Goal: Complete application form: Complete application form

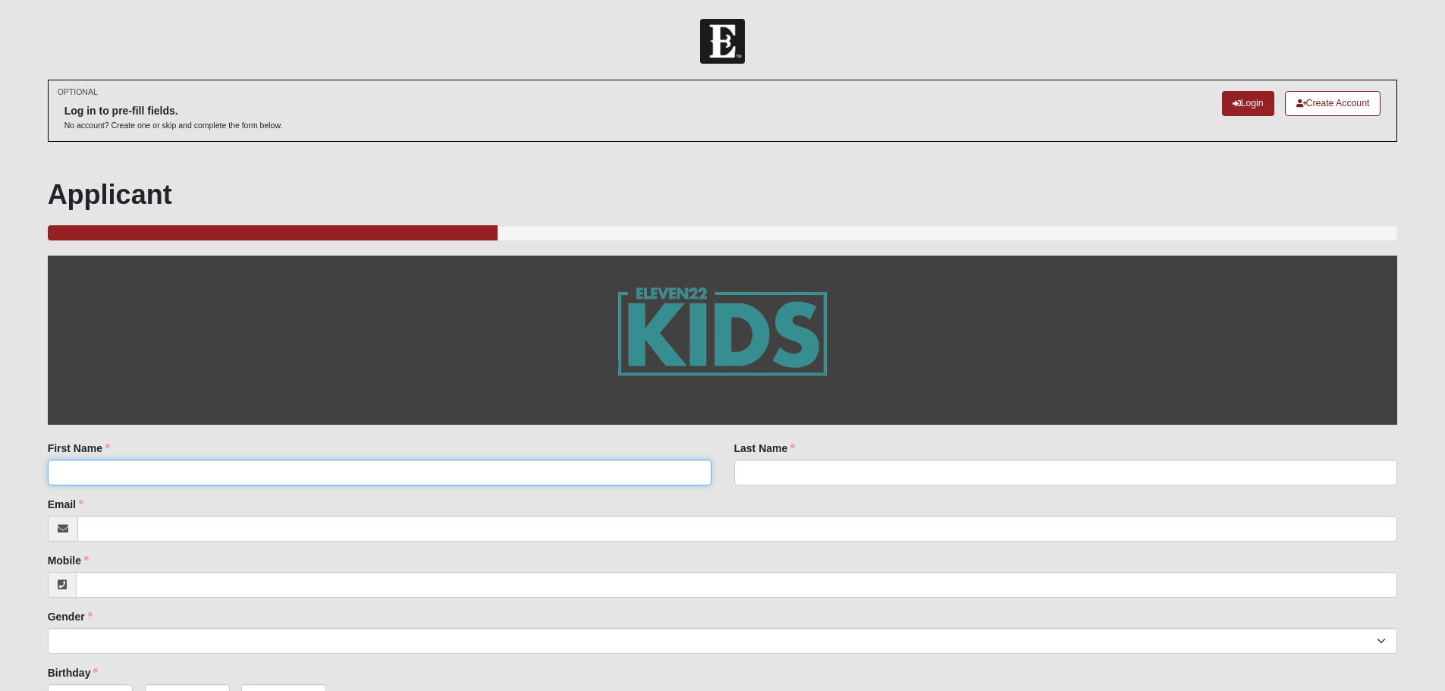
click at [230, 469] on input "First Name" at bounding box center [380, 473] width 664 height 26
type input "[PERSON_NAME]"
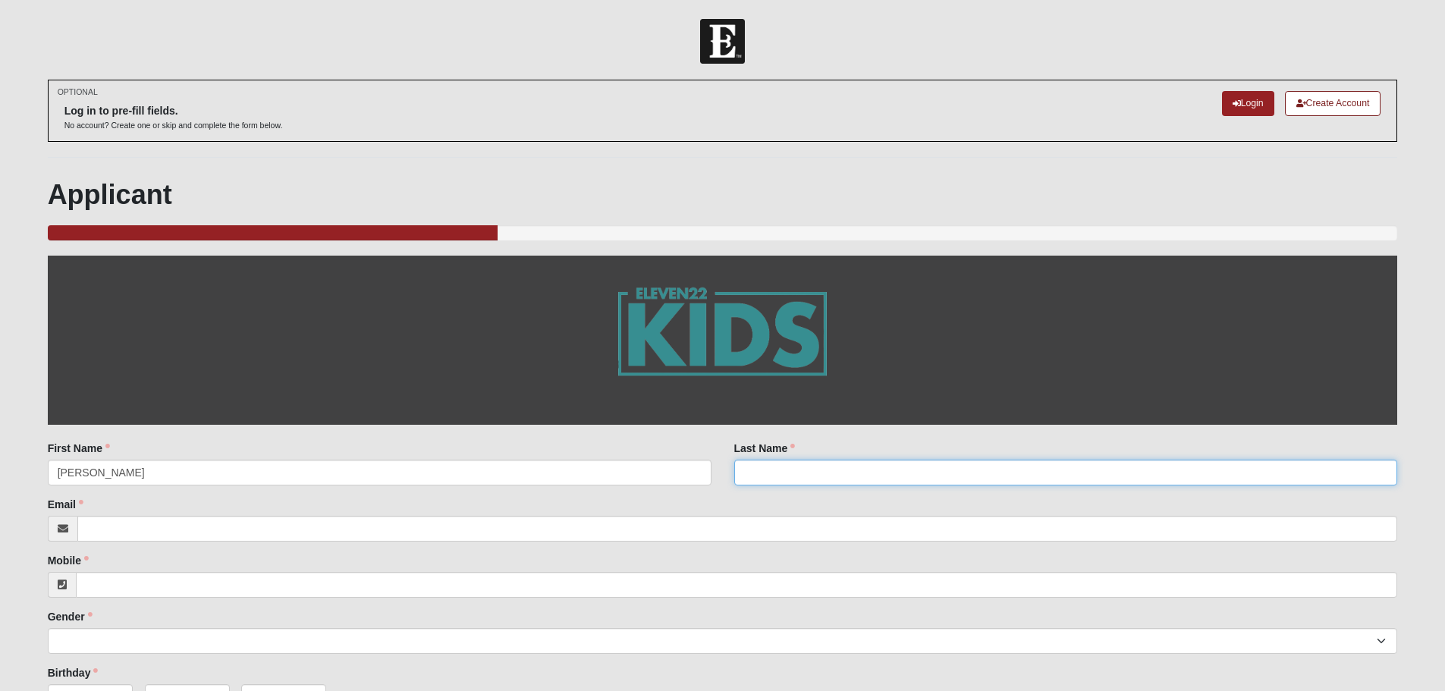
type input "[PERSON_NAME]"
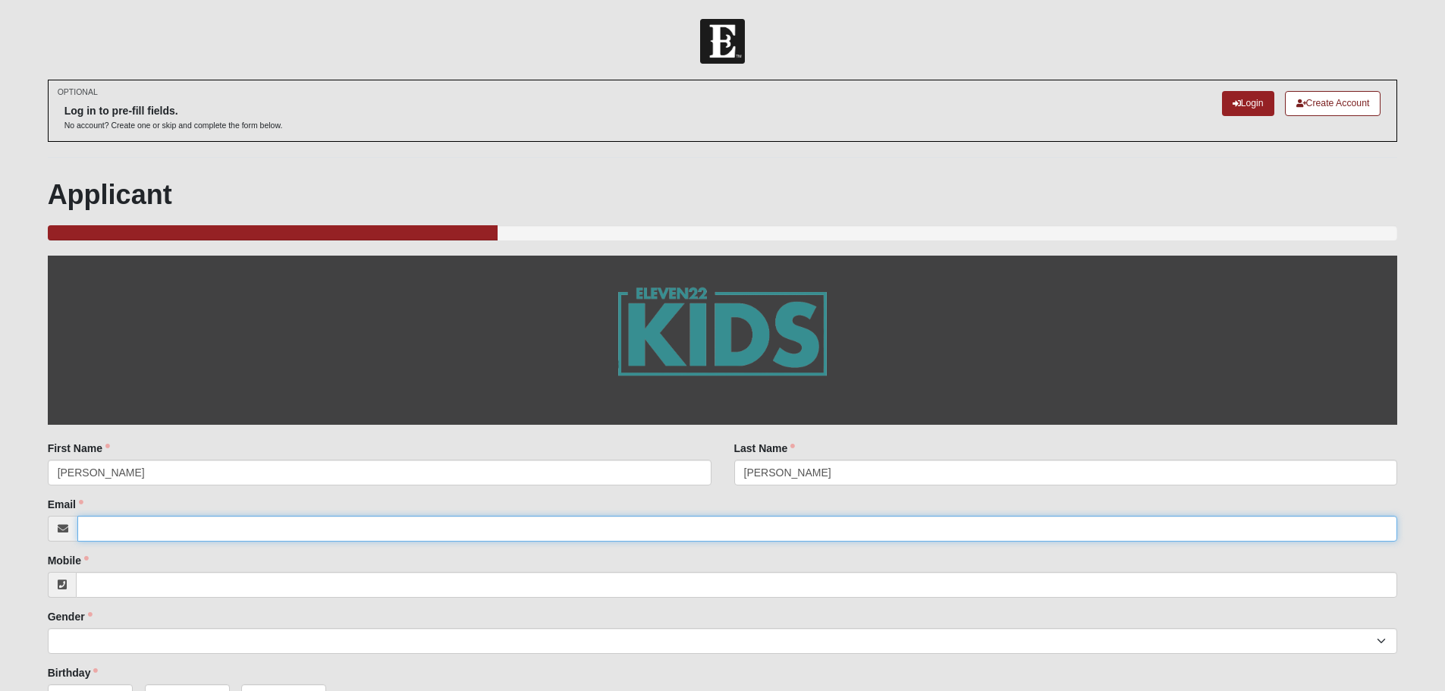
type input "[EMAIL_ADDRESS][DOMAIN_NAME]"
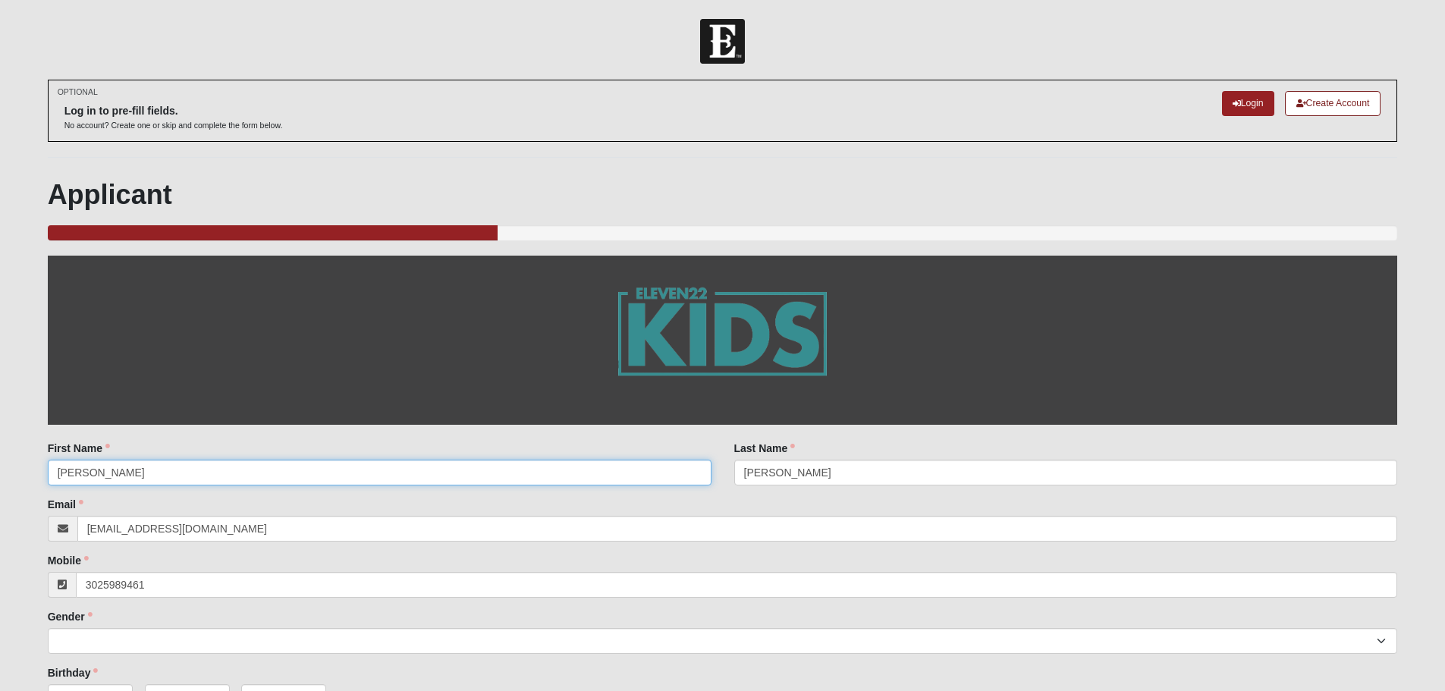
type input "[PHONE_NUMBER]"
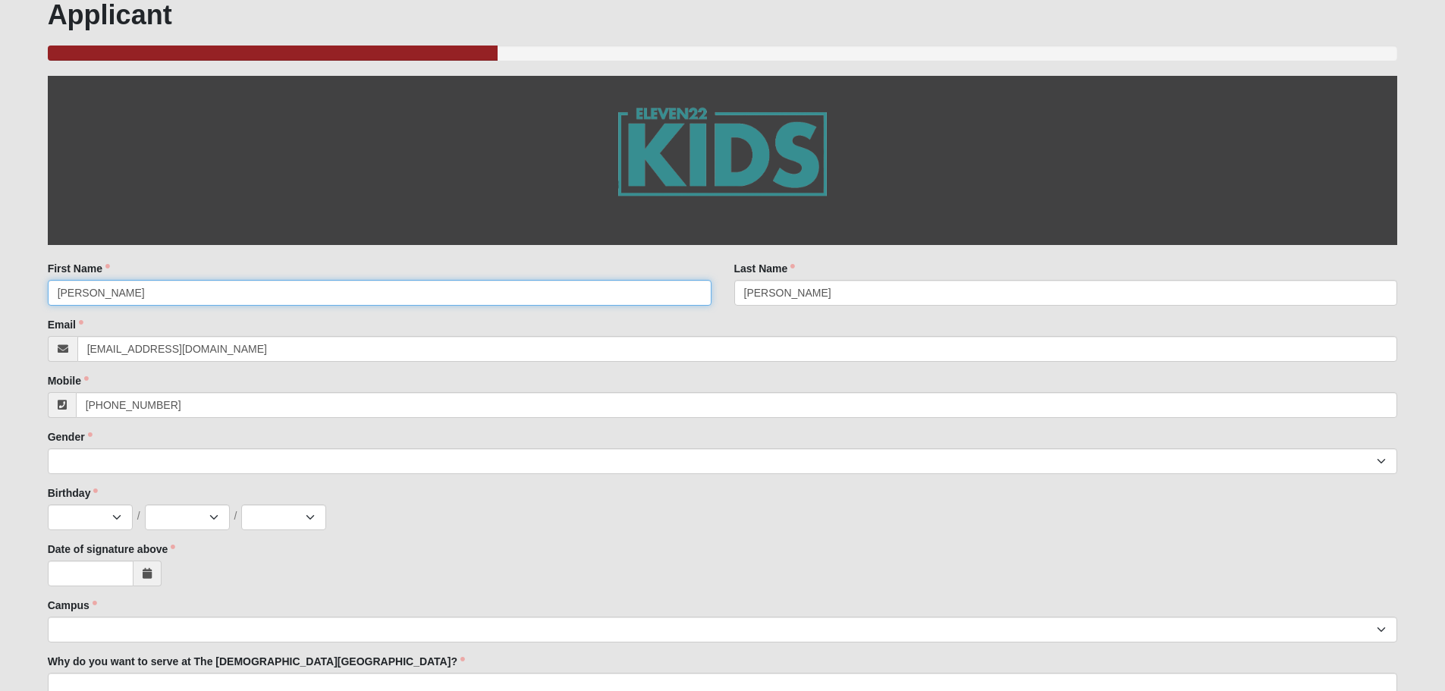
scroll to position [215, 0]
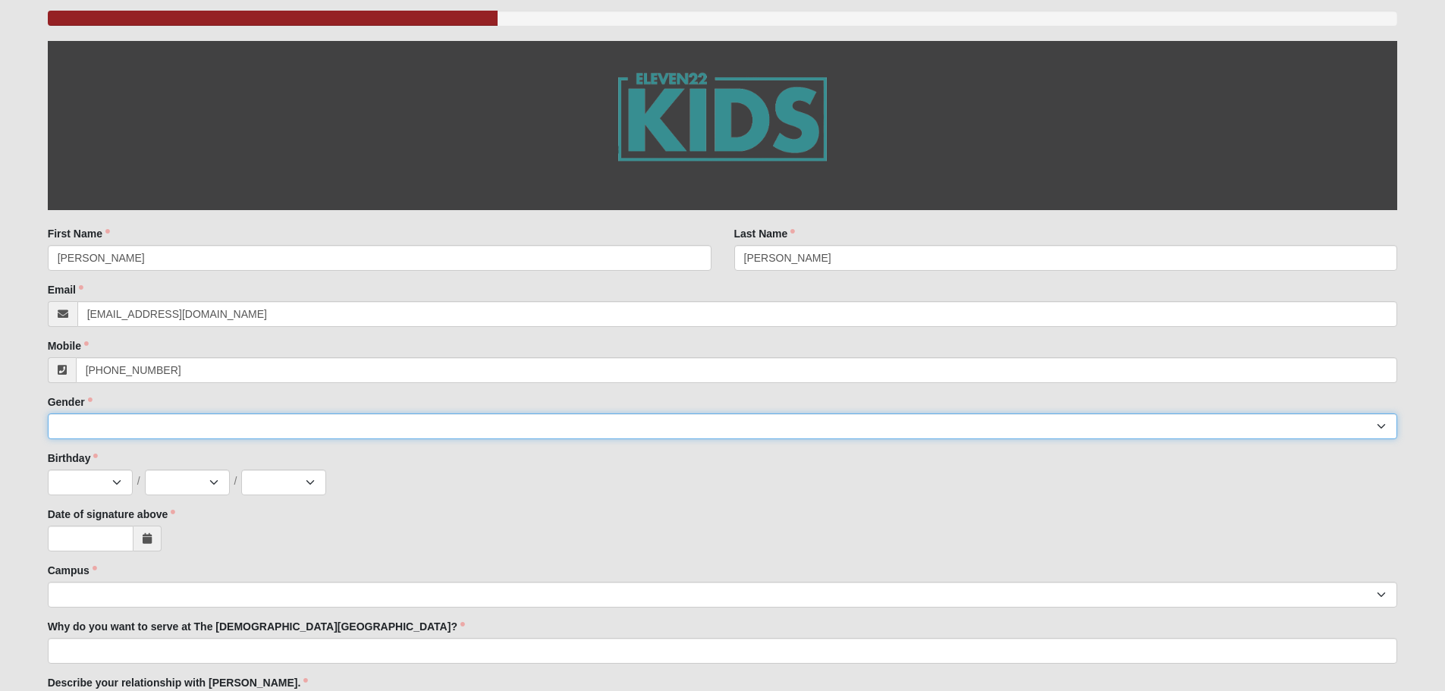
click at [70, 437] on select "[DEMOGRAPHIC_DATA] [DEMOGRAPHIC_DATA]" at bounding box center [723, 426] width 1350 height 26
select select "2"
click at [48, 413] on select "[DEMOGRAPHIC_DATA] [DEMOGRAPHIC_DATA]" at bounding box center [723, 426] width 1350 height 26
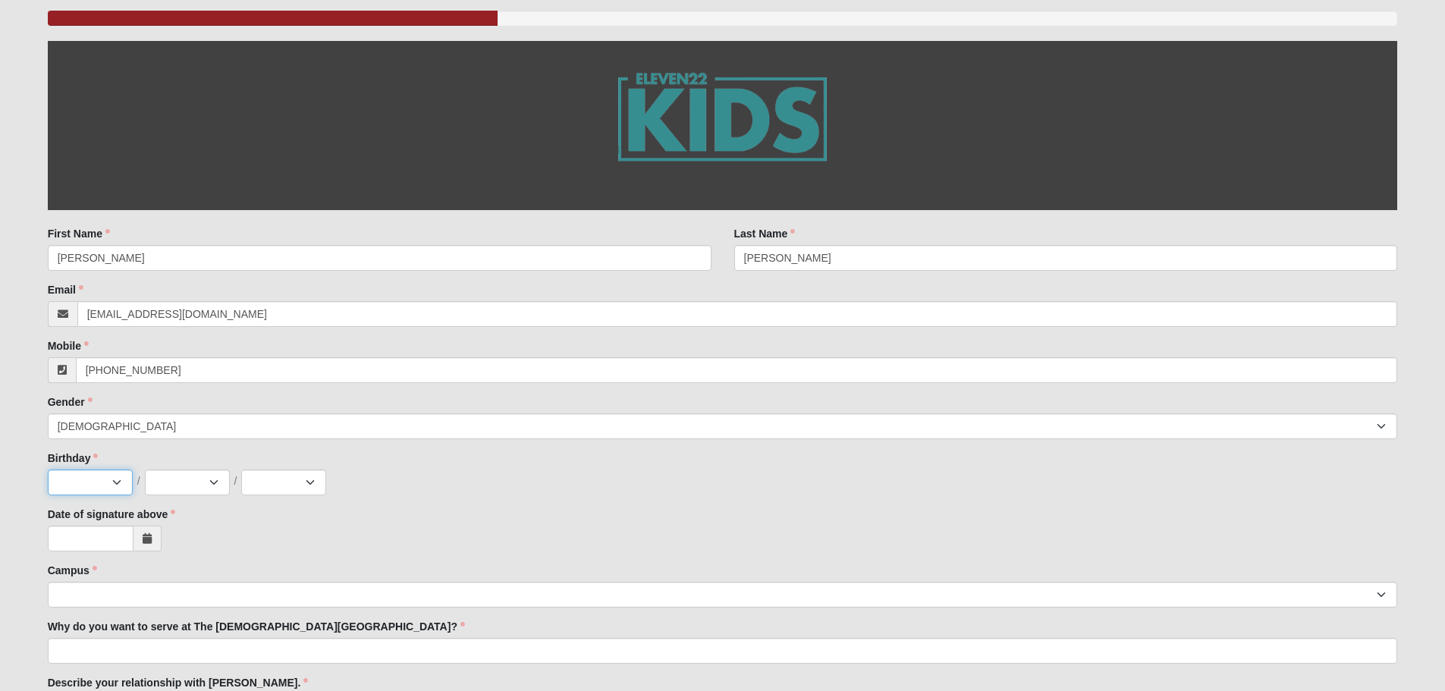
click at [111, 489] on select "Jan Feb Mar Apr May Jun [DATE] Aug Sep Oct Nov Dec" at bounding box center [90, 483] width 85 height 26
select select "4"
click at [48, 470] on select "Jan Feb Mar Apr May Jun [DATE] Aug Sep Oct Nov Dec" at bounding box center [90, 483] width 85 height 26
click at [178, 489] on select "1 2 3 4 5 6 7 8 9 10 11 12 13 14 15 16 17 18 19 20 21 22 23 24 25 26 27 28 29 3…" at bounding box center [187, 483] width 85 height 26
select select "2"
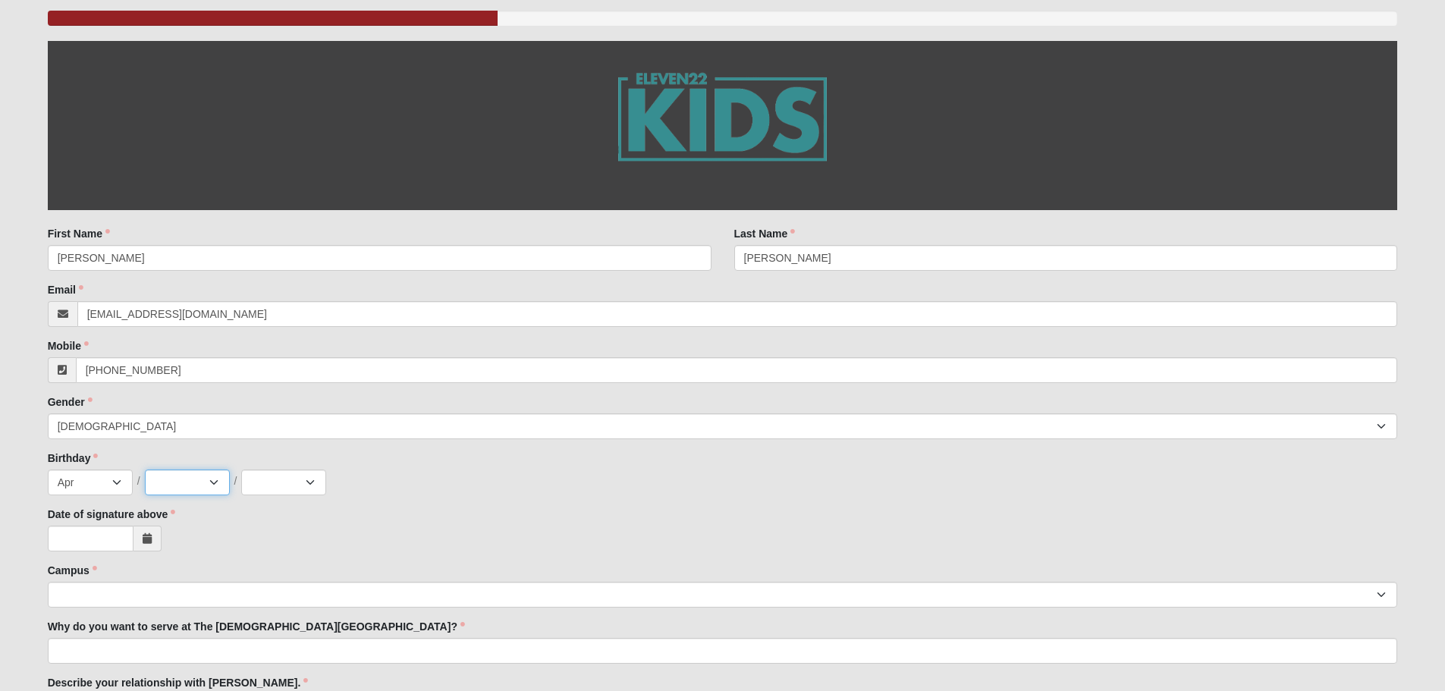
click at [145, 470] on select "1 2 3 4 5 6 7 8 9 10 11 12 13 14 15 16 17 18 19 20 21 22 23 24 25 26 27 28 29 3…" at bounding box center [187, 483] width 85 height 26
click at [298, 482] on select "2025 2024 2023 2022 2021 2020 2019 2018 2017 2016 2015 2014 2013 2012 2011 2010…" at bounding box center [283, 483] width 85 height 26
select select "1986"
click at [241, 470] on select "2025 2024 2023 2022 2021 2020 2019 2018 2017 2016 2015 2014 2013 2012 2011 2010…" at bounding box center [283, 483] width 85 height 26
click at [144, 535] on icon at bounding box center [147, 538] width 9 height 11
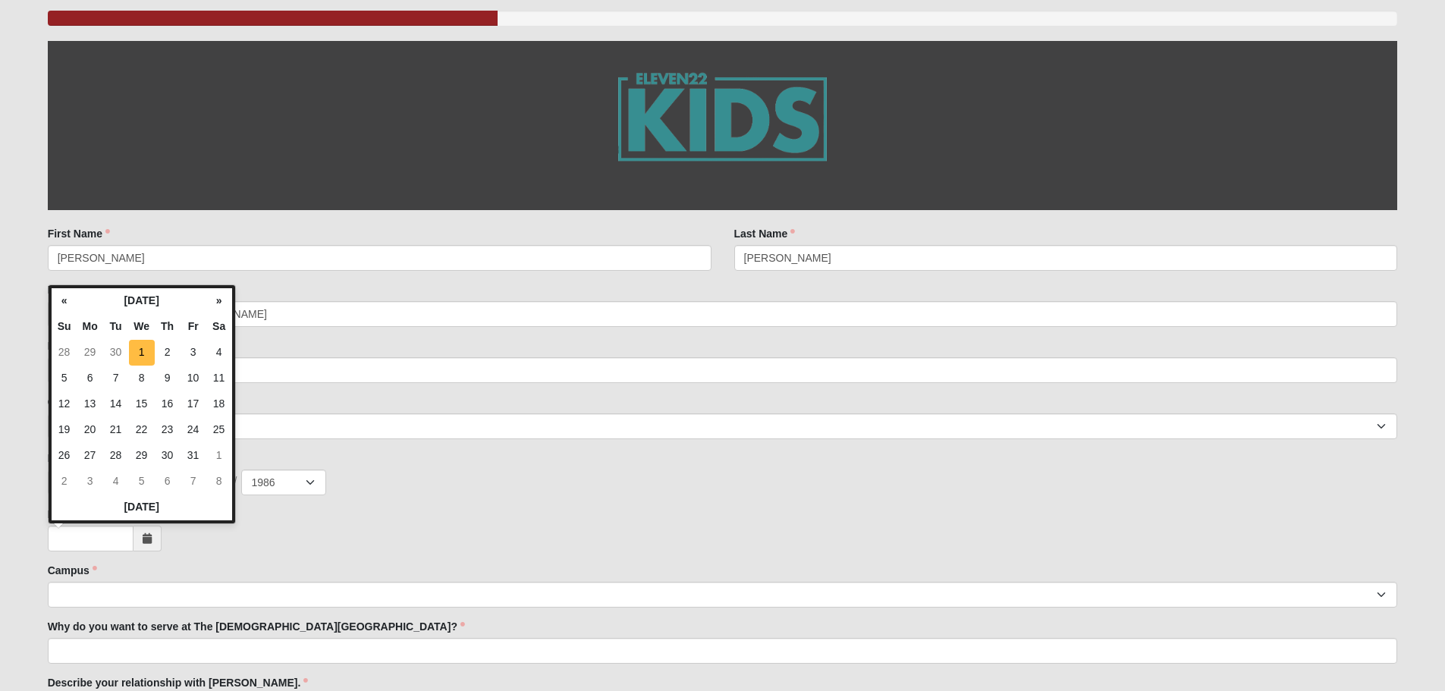
click at [146, 358] on td "1" at bounding box center [142, 353] width 26 height 26
type input "[DATE]"
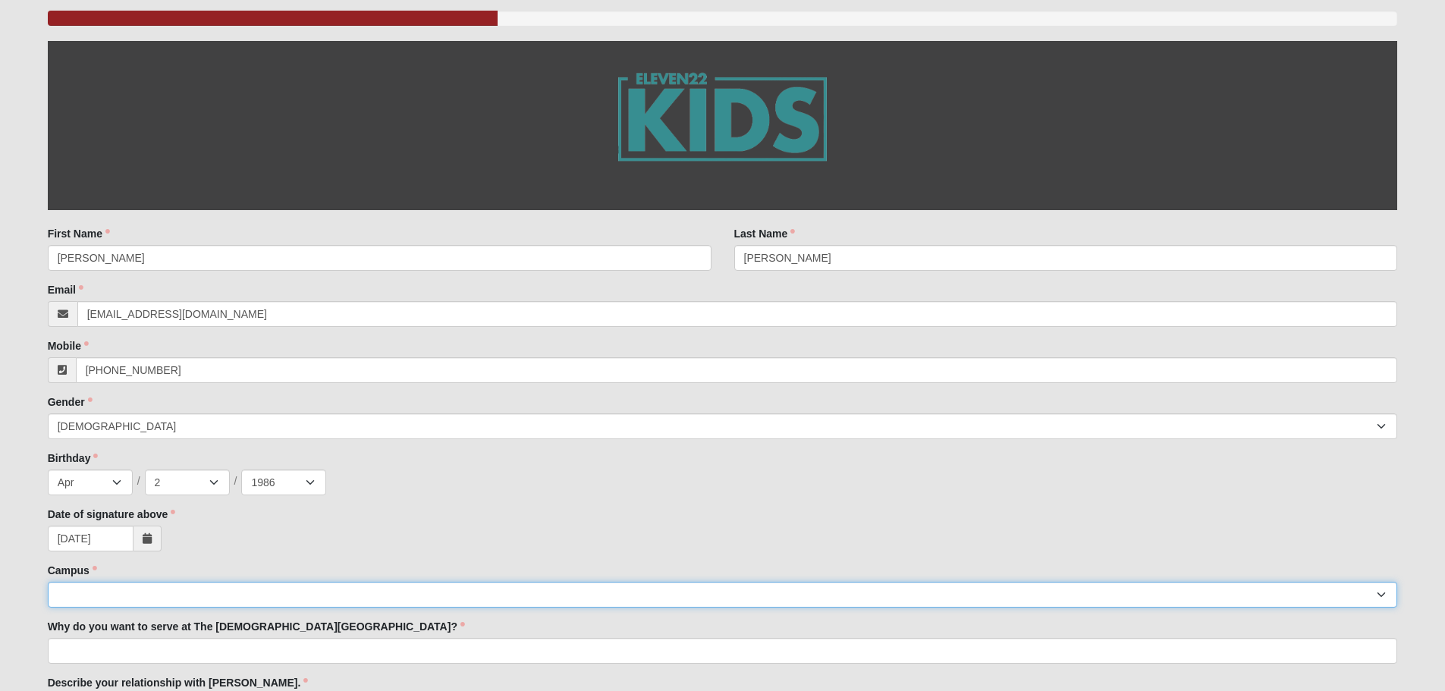
click at [137, 602] on select "[GEOGRAPHIC_DATA] [GEOGRAPHIC_DATA] (Coming Soon) Eleven22 Online [PERSON_NAME]…" at bounding box center [723, 595] width 1350 height 26
select select "16"
click at [48, 582] on select "[GEOGRAPHIC_DATA] [GEOGRAPHIC_DATA] (Coming Soon) Eleven22 Online [PERSON_NAME]…" at bounding box center [723, 595] width 1350 height 26
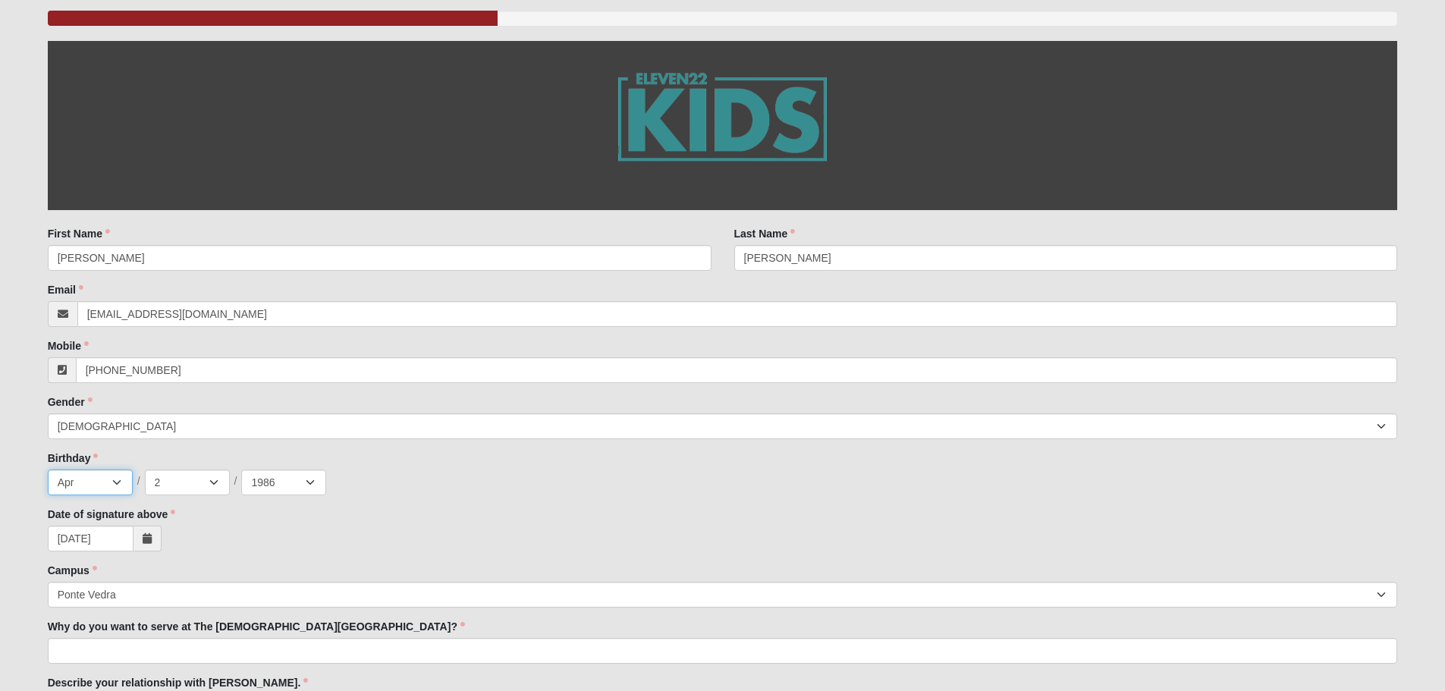
click at [125, 485] on select "Jan Feb Mar Apr May Jun [DATE] Aug Sep Oct Nov Dec" at bounding box center [90, 483] width 85 height 26
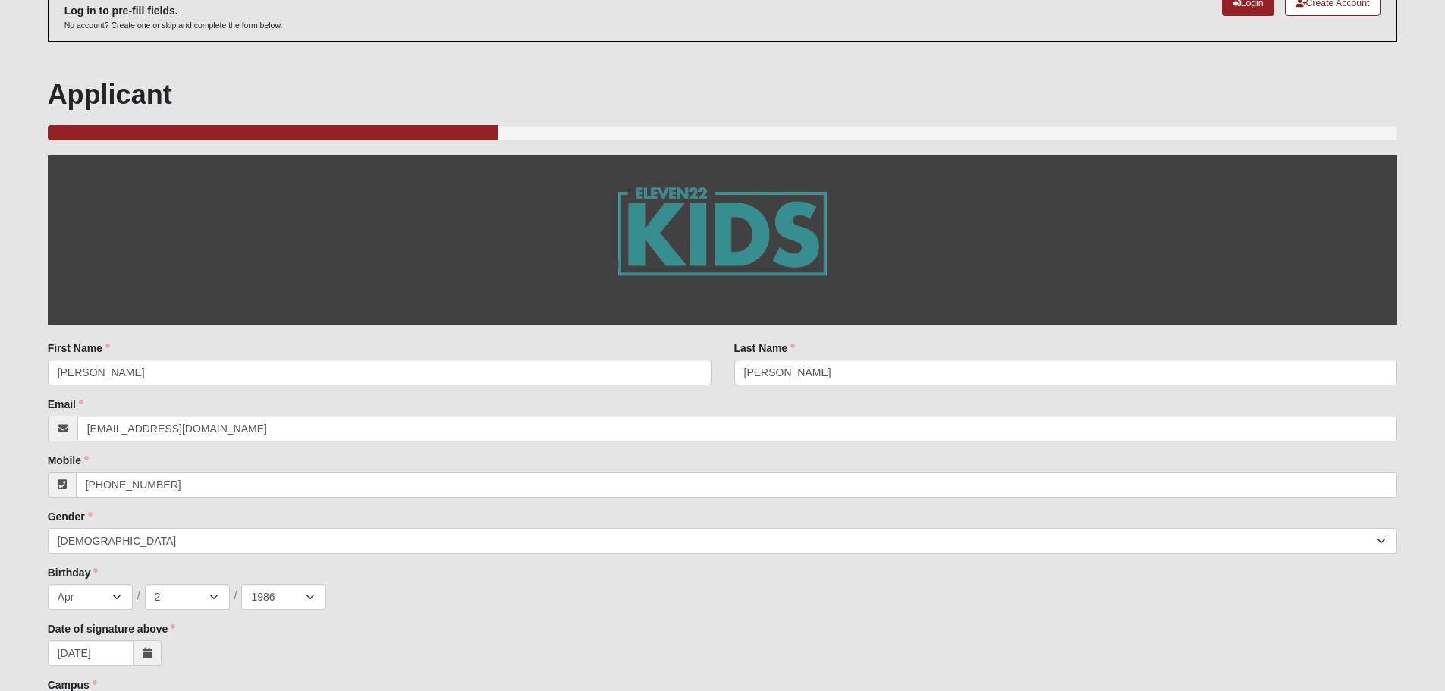
scroll to position [0, 0]
